Goal: Task Accomplishment & Management: Use online tool/utility

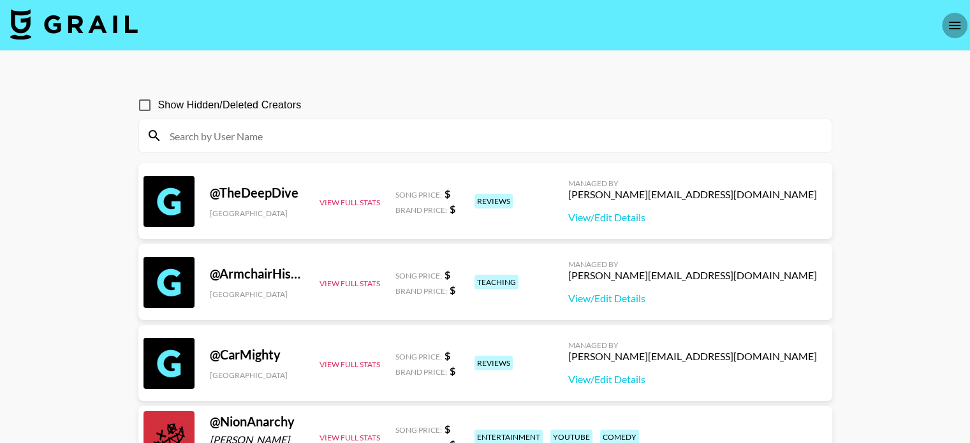
click at [956, 22] on icon "open drawer" at bounding box center [954, 26] width 11 height 8
click at [956, 15] on button "open drawer" at bounding box center [955, 26] width 26 height 26
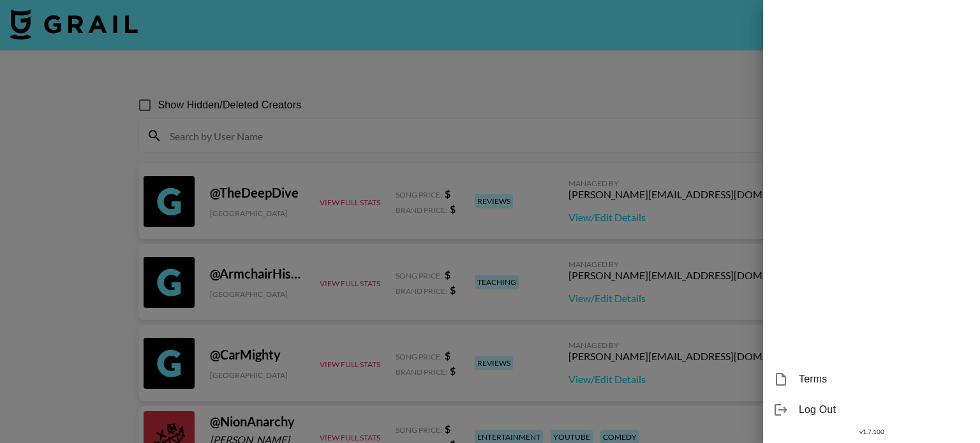
click at [688, 80] on div at bounding box center [490, 221] width 980 height 443
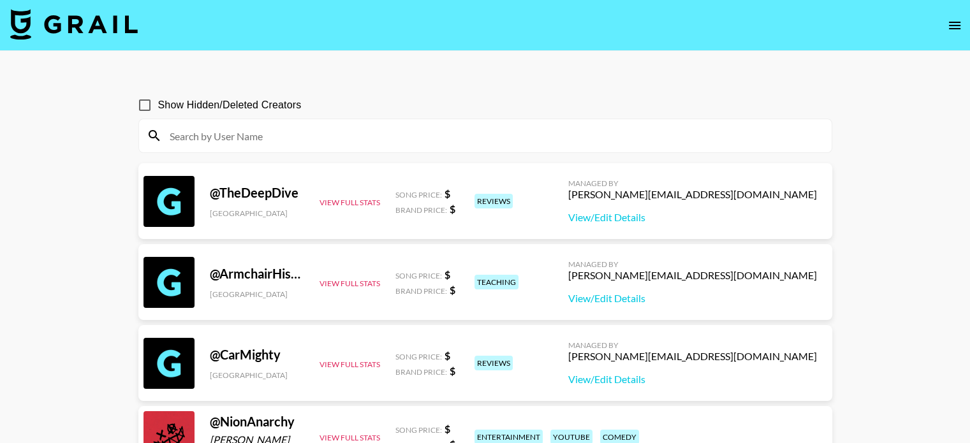
drag, startPoint x: 926, startPoint y: 0, endPoint x: 615, endPoint y: 71, distance: 318.6
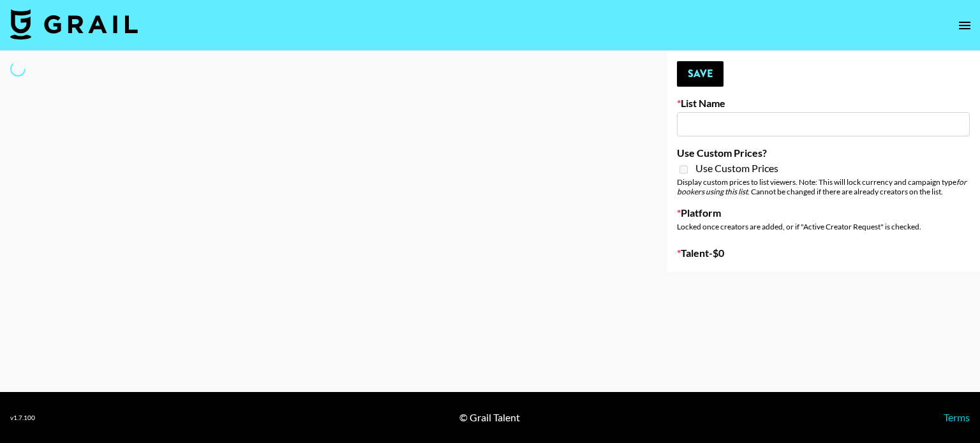
click at [963, 18] on icon "open drawer" at bounding box center [964, 25] width 15 height 15
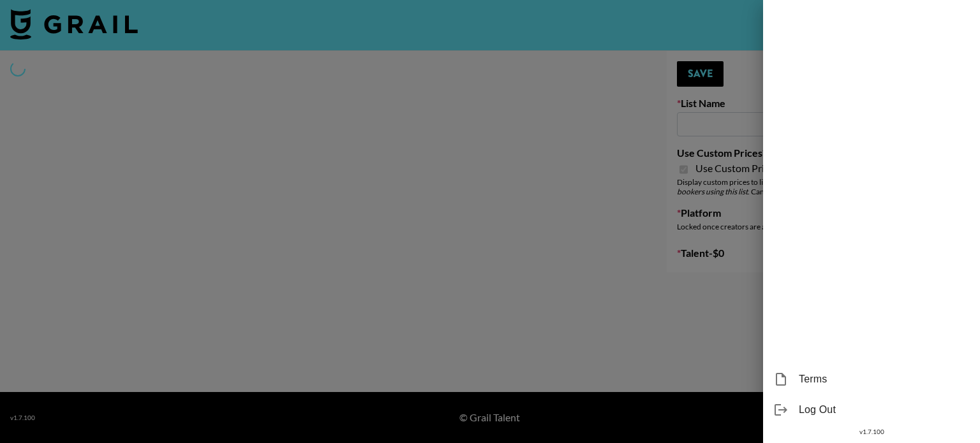
select select "Brand"
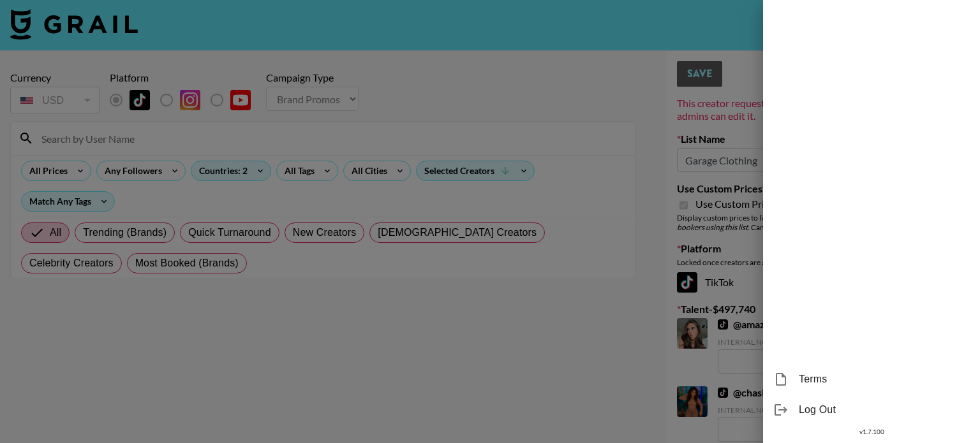
type input "Garage Clothing"
checkbox input "true"
click at [679, 8] on div at bounding box center [490, 221] width 980 height 443
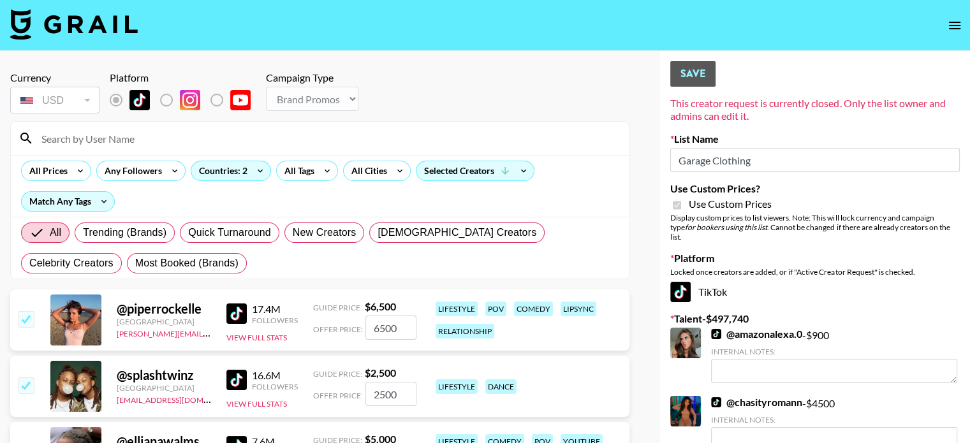
click at [61, 31] on img at bounding box center [74, 24] width 128 height 31
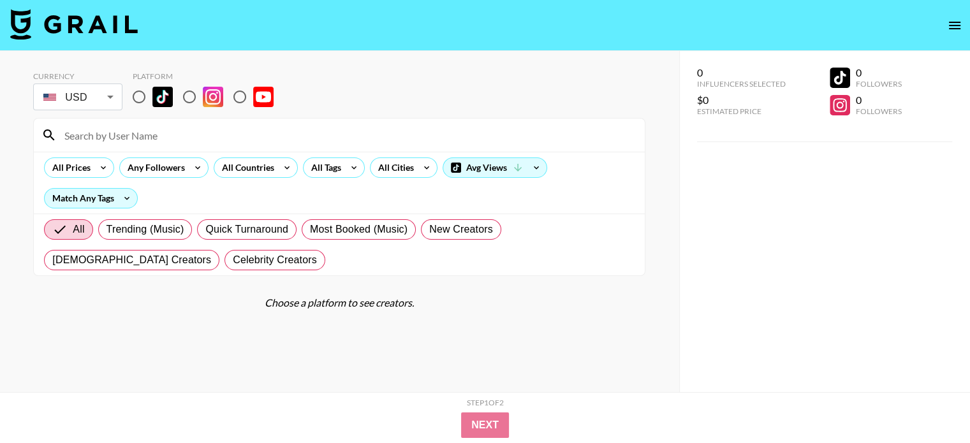
click at [948, 25] on icon "open drawer" at bounding box center [954, 25] width 15 height 15
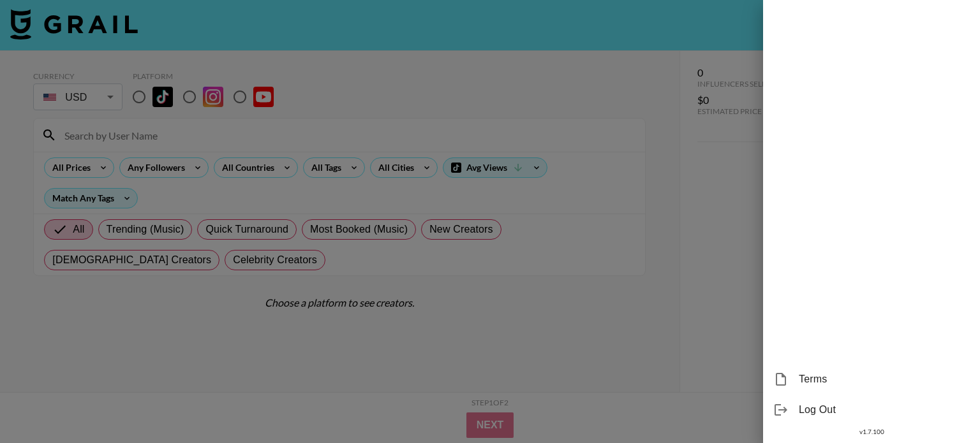
click at [346, 50] on div at bounding box center [490, 221] width 980 height 443
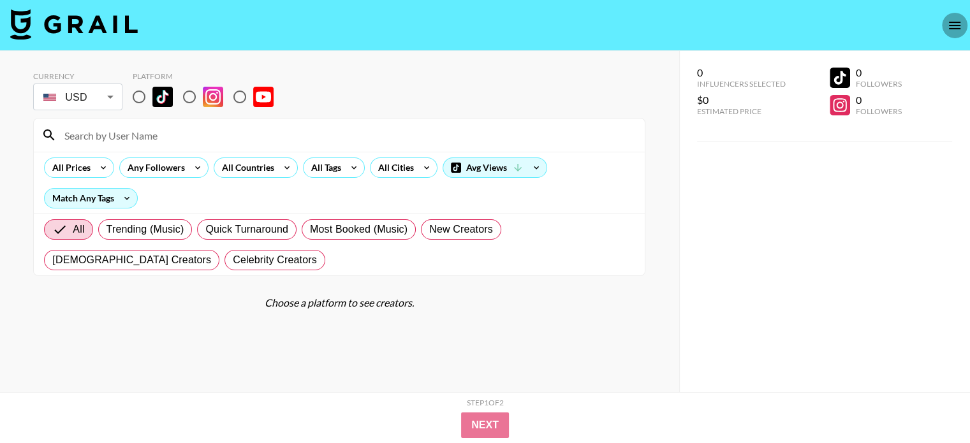
click at [949, 22] on icon "open drawer" at bounding box center [954, 26] width 11 height 8
click at [962, 15] on button "open drawer" at bounding box center [955, 26] width 26 height 26
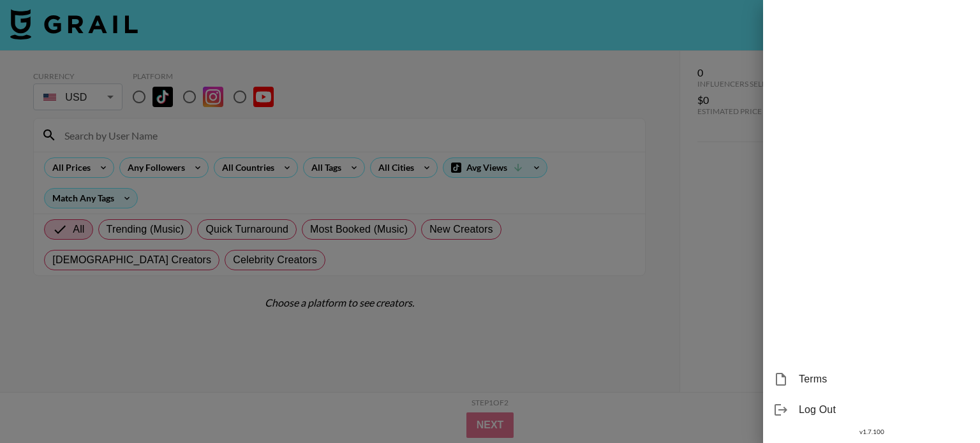
click at [313, 52] on div at bounding box center [490, 221] width 980 height 443
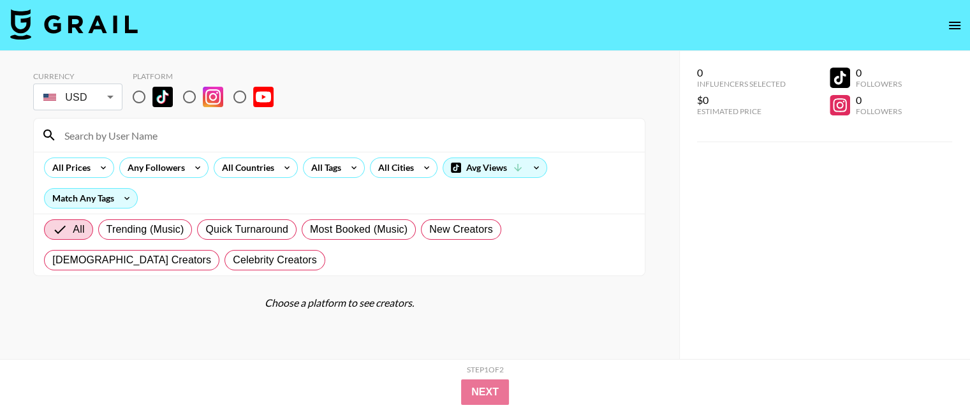
click at [623, 92] on div "Currency USD USD ​ Platform" at bounding box center [339, 91] width 612 height 41
click at [966, 20] on button "open drawer" at bounding box center [955, 26] width 26 height 26
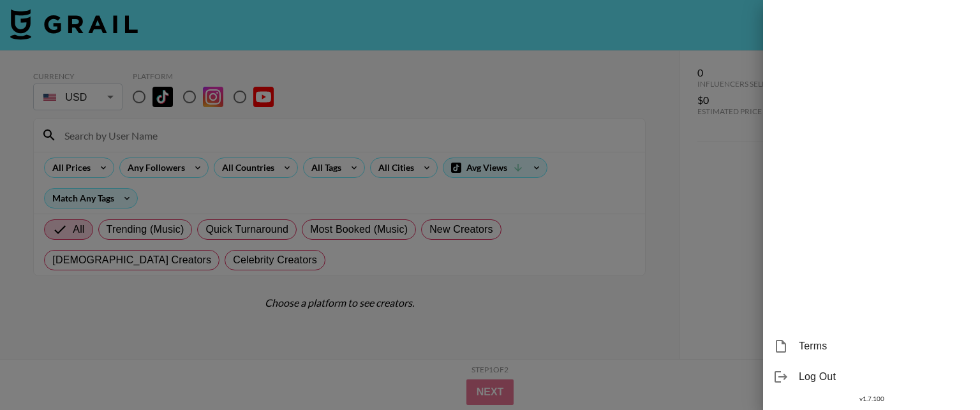
click at [408, 28] on div at bounding box center [490, 205] width 980 height 410
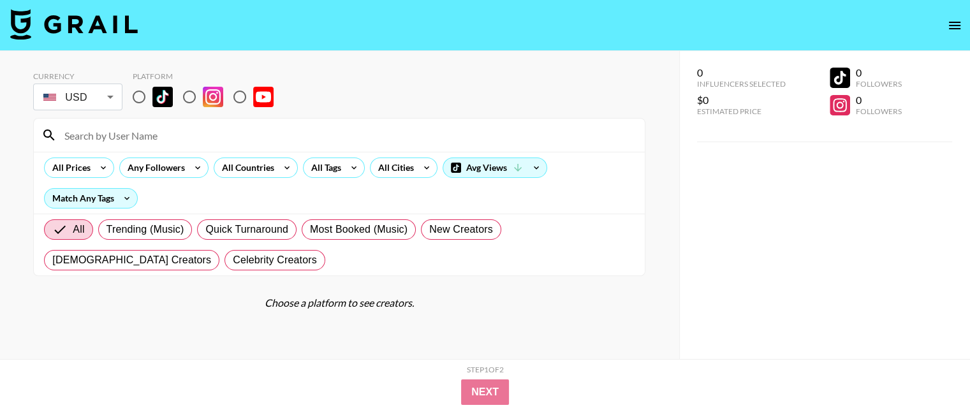
click at [85, 29] on img at bounding box center [74, 24] width 128 height 31
click at [957, 27] on icon "open drawer" at bounding box center [954, 25] width 15 height 15
